Goal: Transaction & Acquisition: Subscribe to service/newsletter

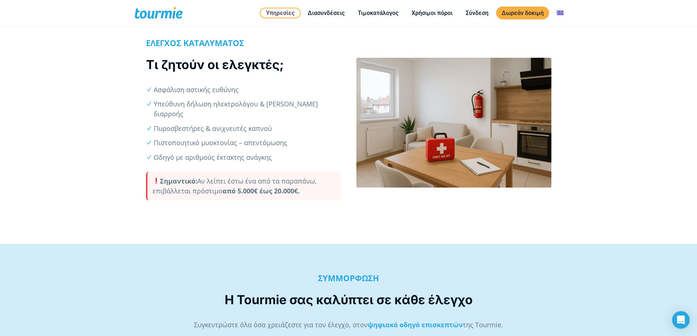
scroll to position [183, 0]
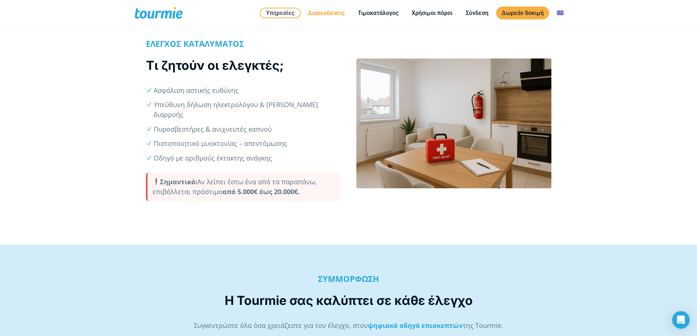
click at [330, 18] on li "Διασυνδέσεις" at bounding box center [326, 13] width 50 height 22
click at [337, 15] on link "Διασυνδέσεις" at bounding box center [326, 12] width 48 height 9
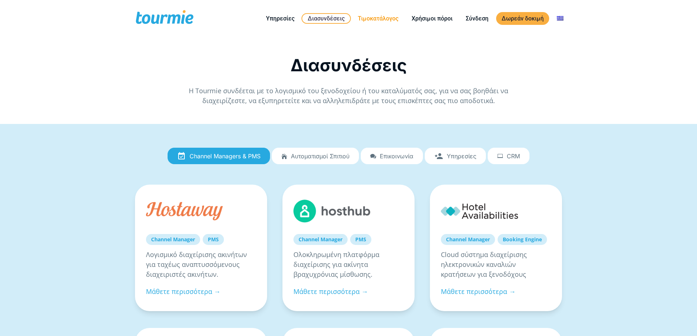
click at [377, 18] on link "Τιμοκατάλογος" at bounding box center [378, 18] width 52 height 9
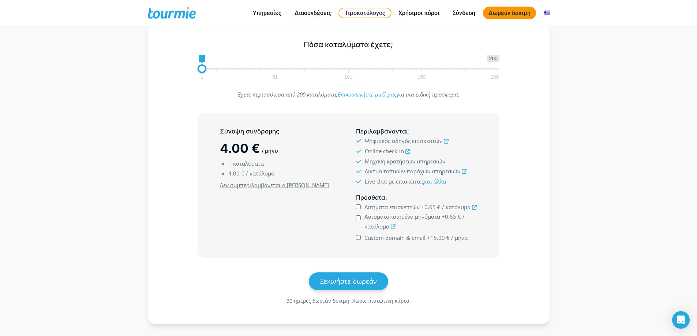
click at [516, 11] on link "Δωρεάν δοκιμή" at bounding box center [509, 13] width 53 height 13
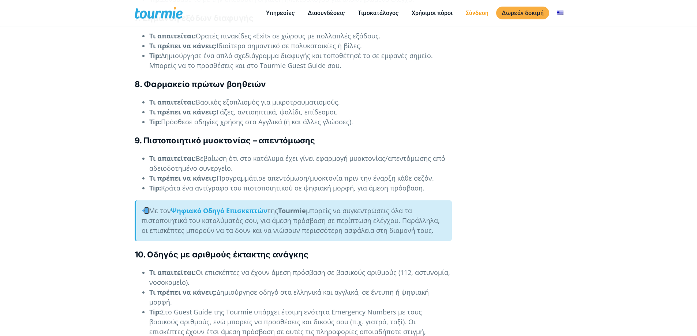
scroll to position [1550, 0]
